Goal: Information Seeking & Learning: Check status

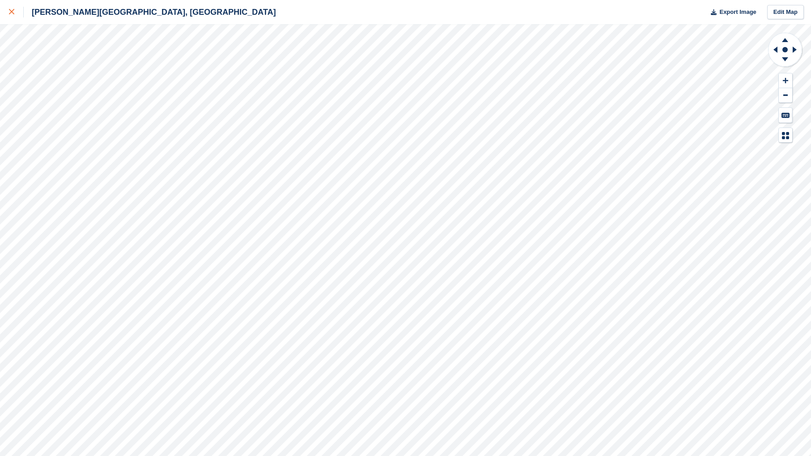
click at [9, 14] on icon at bounding box center [11, 11] width 5 height 5
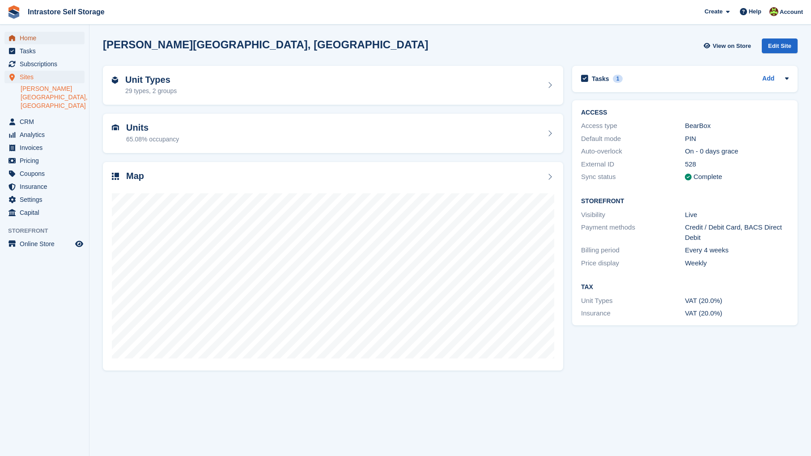
click at [35, 38] on span "Home" at bounding box center [47, 38] width 54 height 13
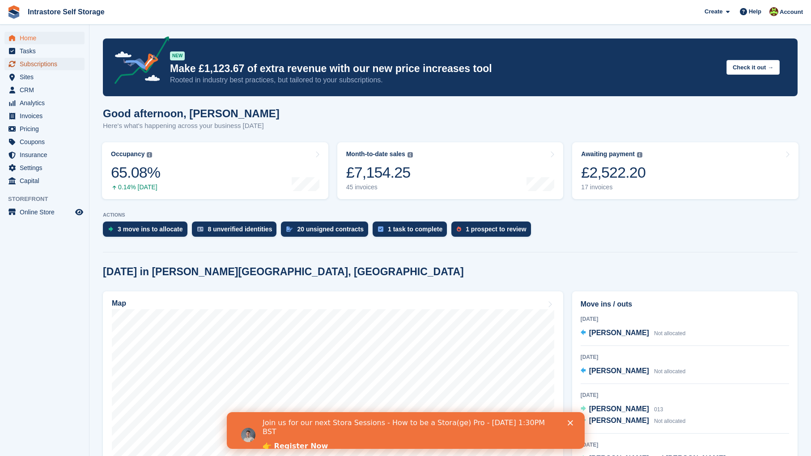
click at [51, 68] on span "Subscriptions" at bounding box center [47, 64] width 54 height 13
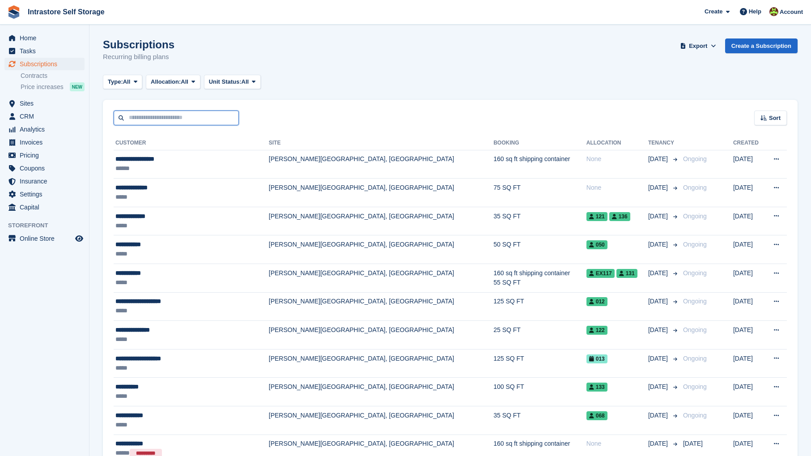
click at [173, 119] on input "text" at bounding box center [176, 117] width 125 height 15
type input "*****"
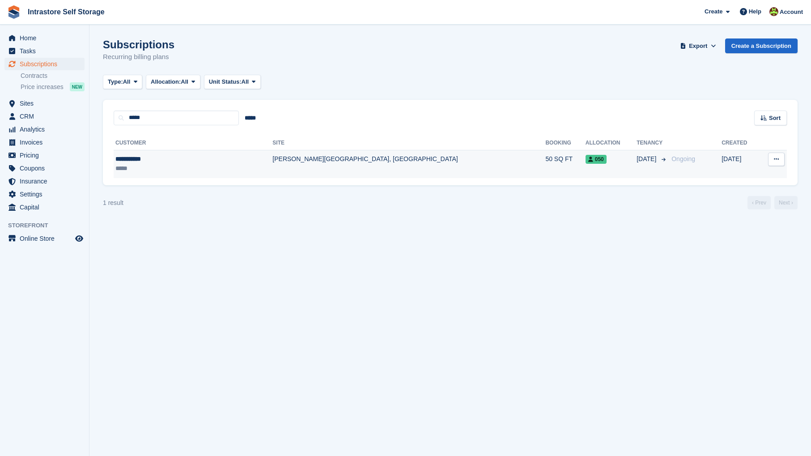
click at [140, 161] on div "**********" at bounding box center [168, 158] width 106 height 9
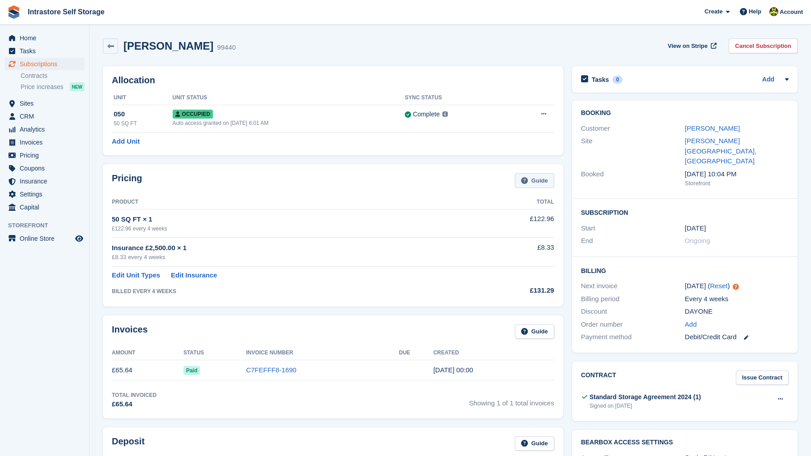
click at [540, 177] on link "Guide" at bounding box center [534, 180] width 39 height 15
click at [696, 129] on link "[PERSON_NAME]" at bounding box center [712, 128] width 55 height 8
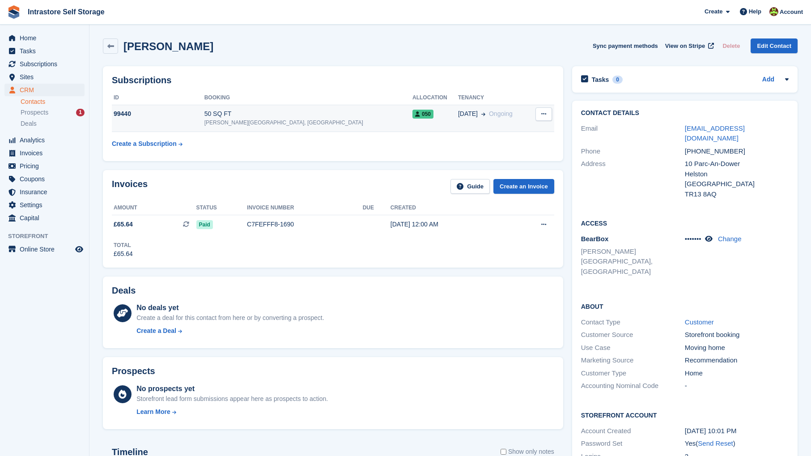
click at [545, 113] on icon at bounding box center [543, 114] width 5 height 6
click at [516, 79] on h2 "Subscriptions" at bounding box center [333, 80] width 442 height 10
click at [783, 79] on icon at bounding box center [786, 79] width 7 height 7
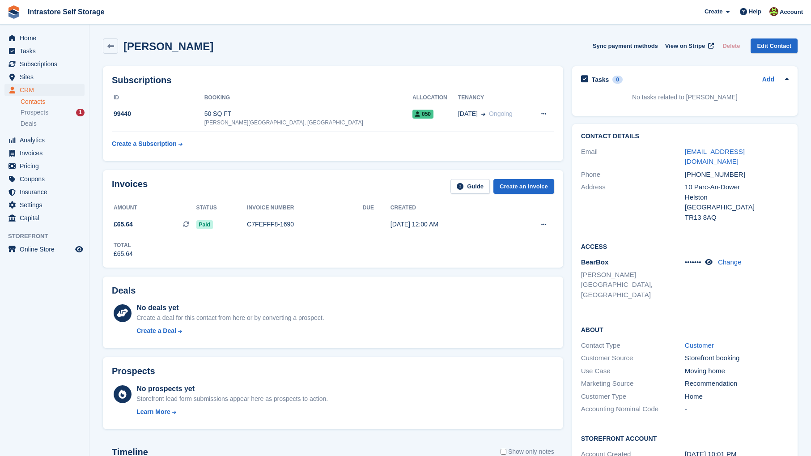
click at [536, 59] on div "[PERSON_NAME] Sync payment methods View on Stripe Delete Edit Contact" at bounding box center [449, 48] width 703 height 28
